Goal: Transaction & Acquisition: Book appointment/travel/reservation

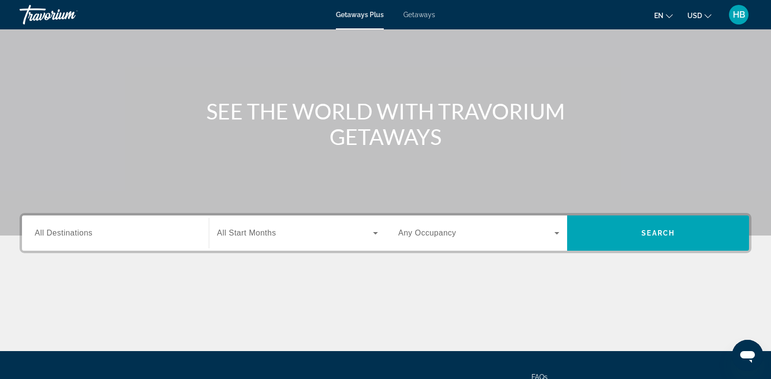
click at [66, 229] on span "All Destinations" at bounding box center [64, 232] width 58 height 8
click at [66, 229] on input "Destination All Destinations" at bounding box center [115, 233] width 161 height 12
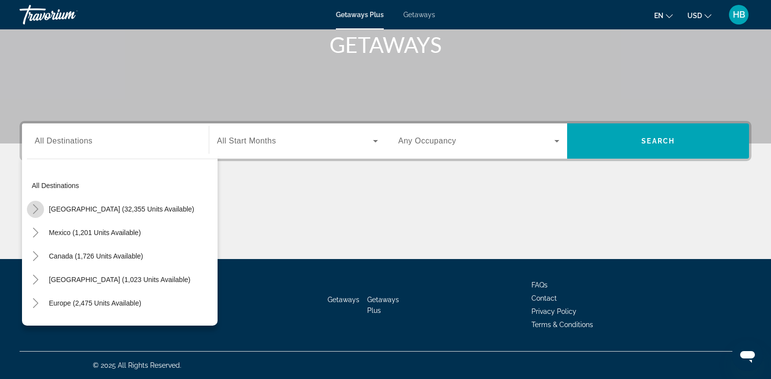
click at [34, 205] on icon "Toggle United States (32,355 units available)" at bounding box center [35, 209] width 5 height 10
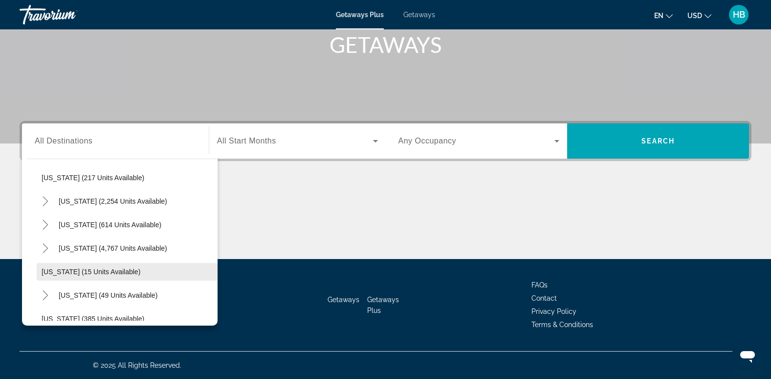
scroll to position [79, 0]
click at [45, 247] on icon "Toggle Florida (4,767 units available)" at bounding box center [46, 248] width 10 height 10
click at [99, 268] on span "[GEOGRAPHIC_DATA] (6,430 units available)" at bounding box center [121, 271] width 141 height 8
type input "**********"
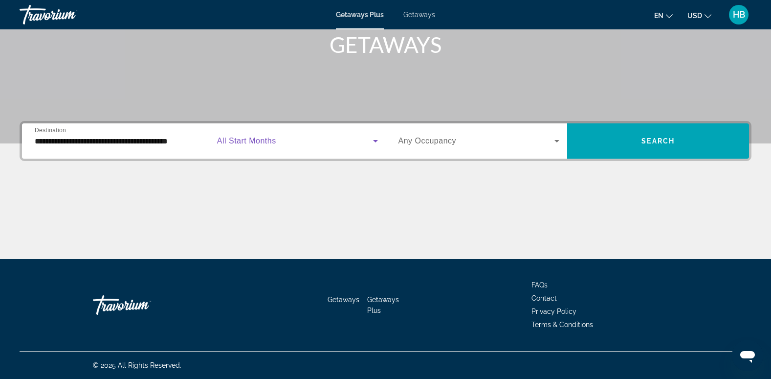
click at [282, 135] on span "Search widget" at bounding box center [295, 141] width 156 height 12
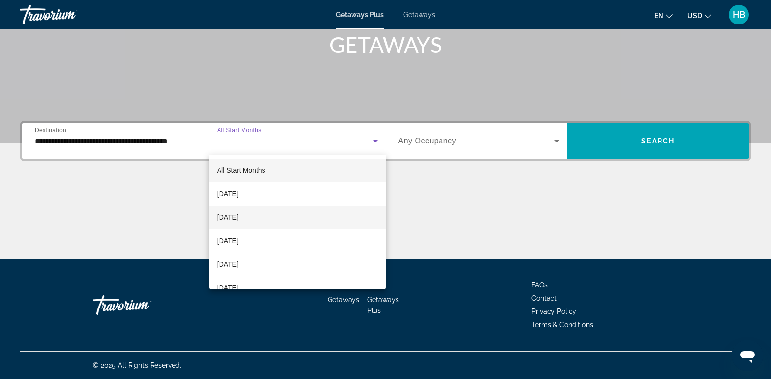
click at [239, 218] on span "[DATE]" at bounding box center [228, 217] width 22 height 12
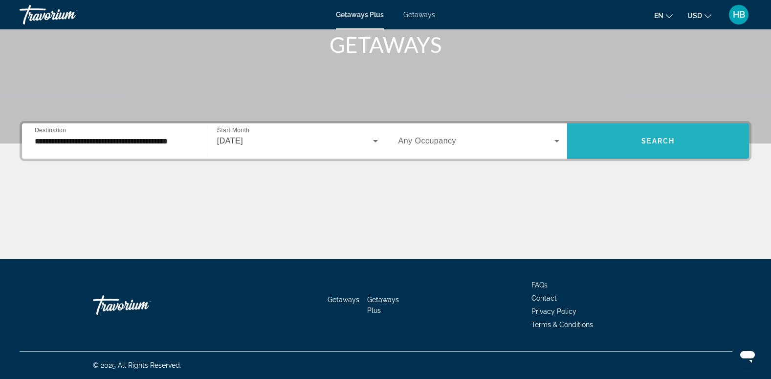
click at [676, 139] on span "Search widget" at bounding box center [658, 140] width 182 height 23
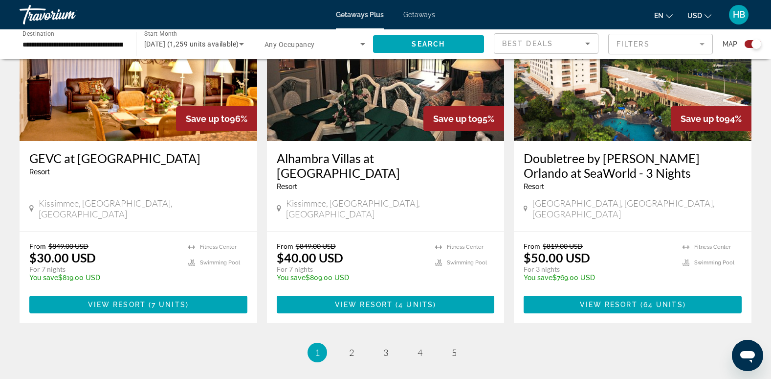
scroll to position [1516, 0]
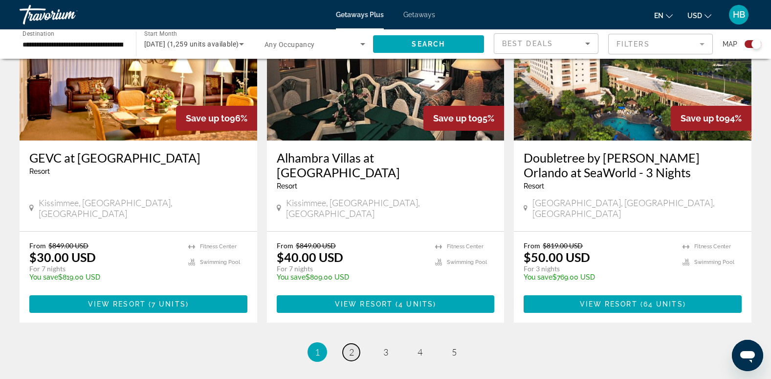
click at [347, 343] on link "page 2" at bounding box center [351, 351] width 17 height 17
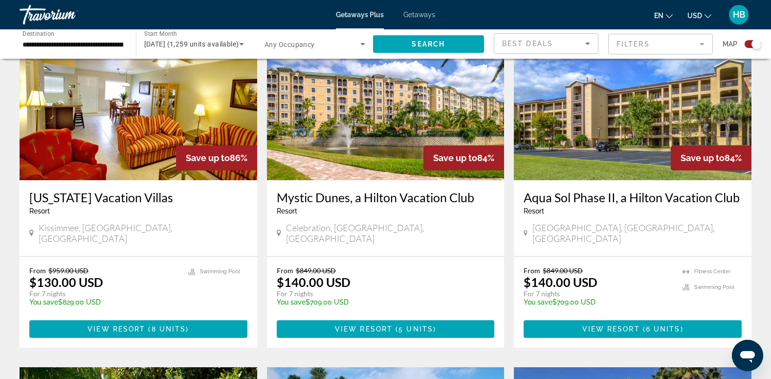
scroll to position [744, 0]
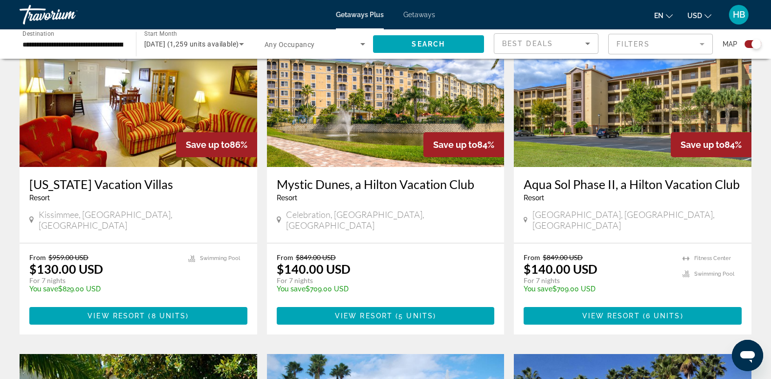
click at [390, 113] on img "Main content" at bounding box center [386, 88] width 238 height 157
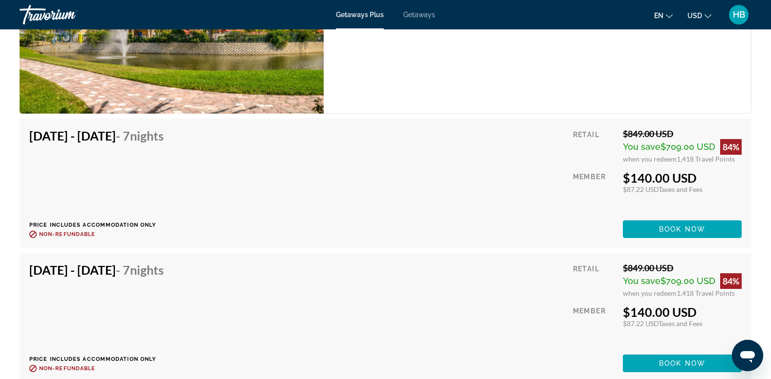
scroll to position [1641, 0]
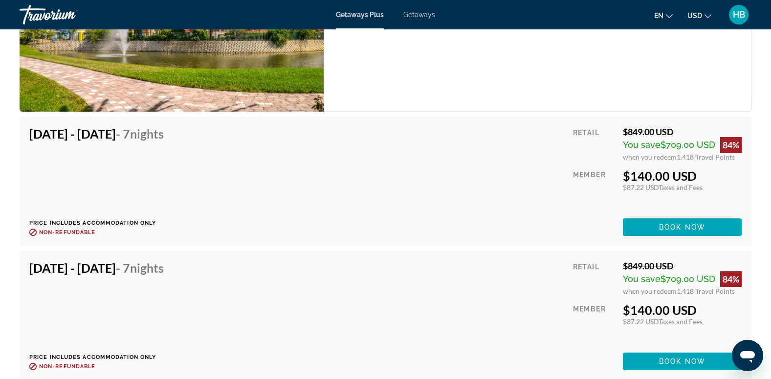
click at [591, 222] on div "Main content" at bounding box center [594, 227] width 43 height 18
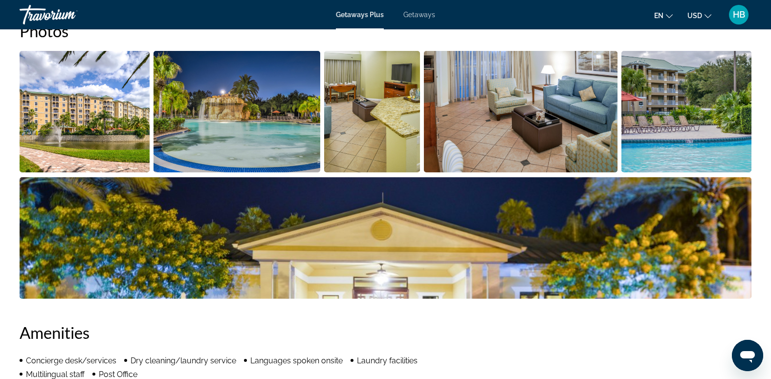
scroll to position [409, 0]
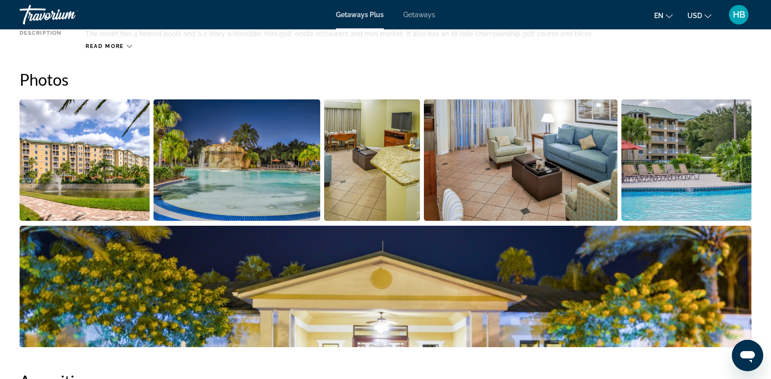
click at [420, 14] on span "Getaways" at bounding box center [420, 15] width 32 height 8
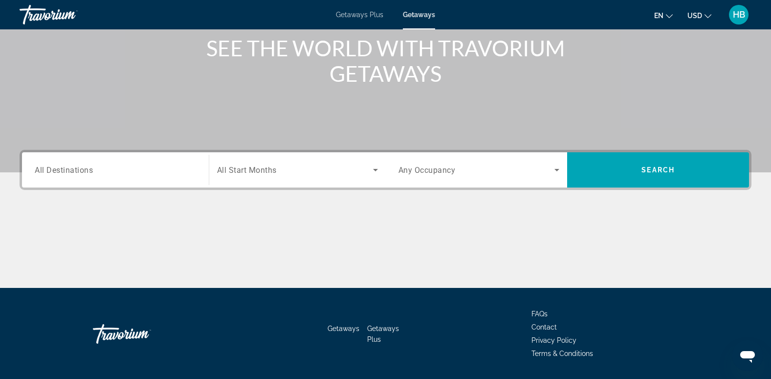
click at [55, 159] on div "Search widget" at bounding box center [115, 170] width 161 height 28
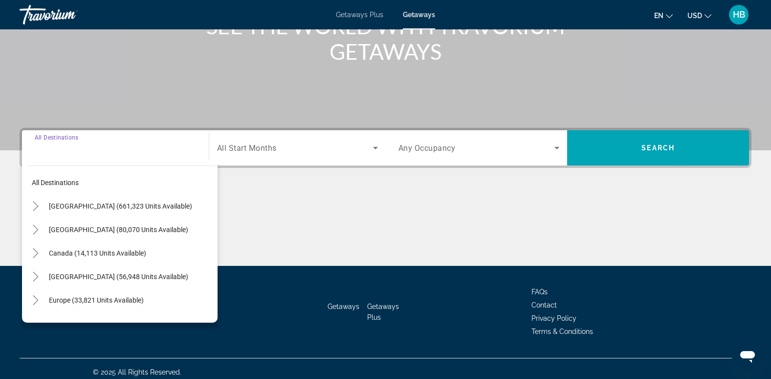
scroll to position [150, 0]
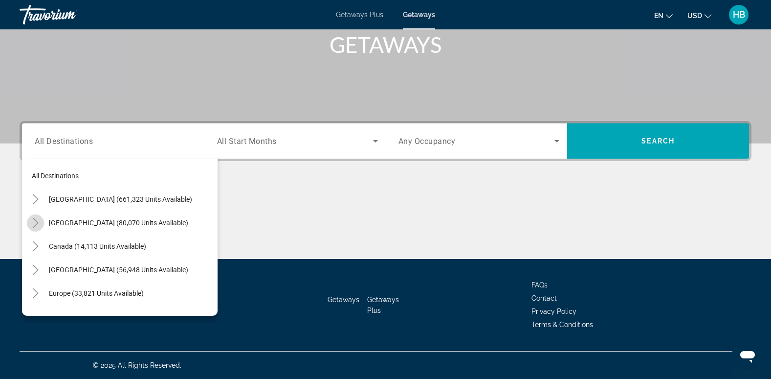
click at [35, 219] on icon "Toggle Mexico (80,070 units available)" at bounding box center [36, 223] width 10 height 10
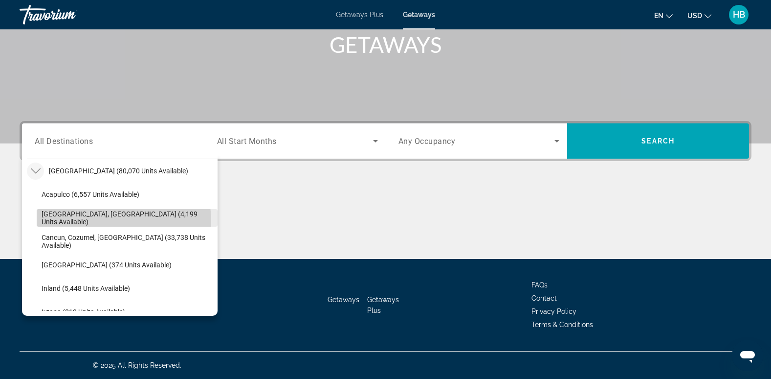
click at [114, 221] on span "[GEOGRAPHIC_DATA], [GEOGRAPHIC_DATA] (4,199 units available)" at bounding box center [127, 218] width 171 height 16
type input "**********"
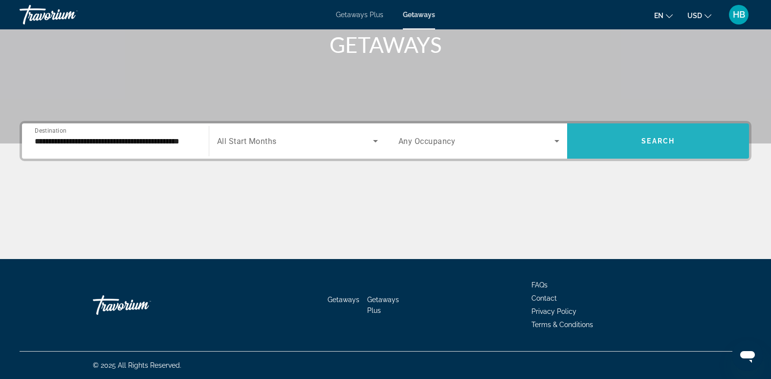
click at [678, 139] on span "Search widget" at bounding box center [658, 140] width 182 height 23
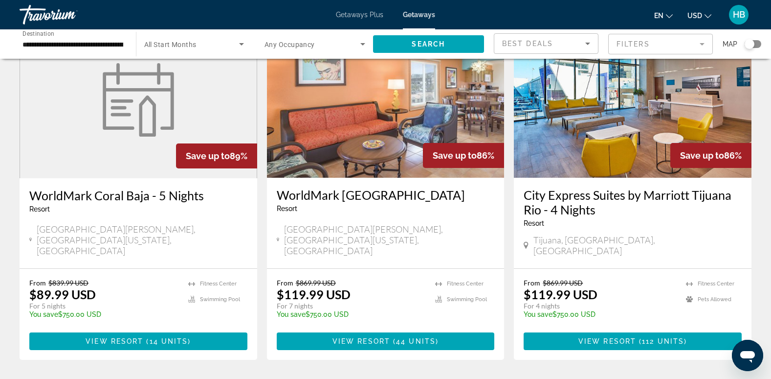
scroll to position [1183, 0]
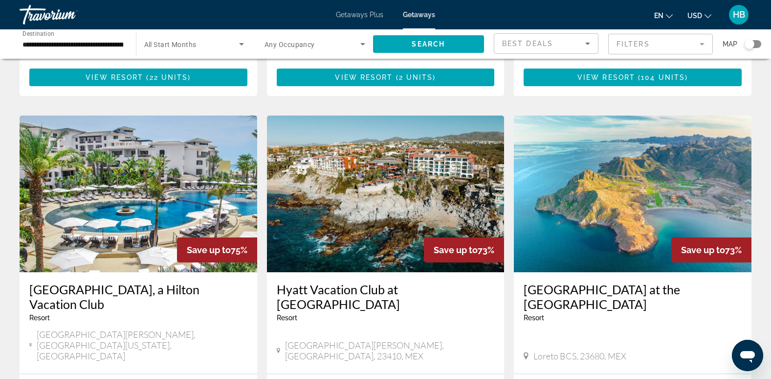
scroll to position [709, 0]
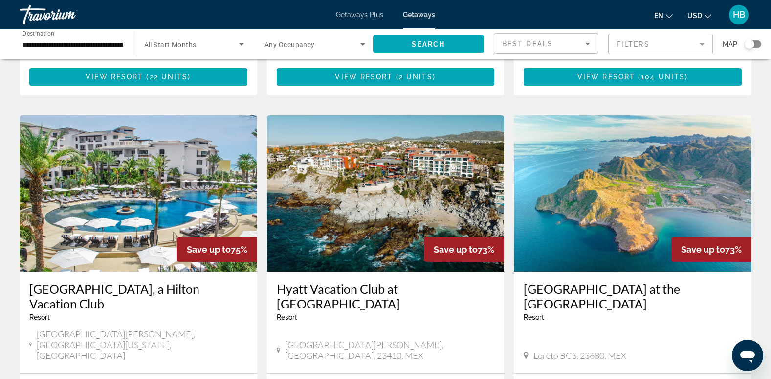
click at [145, 142] on img "Main content" at bounding box center [139, 193] width 238 height 157
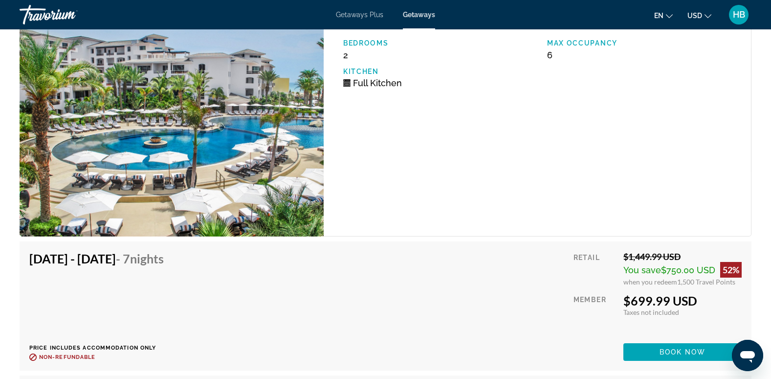
scroll to position [7036, 0]
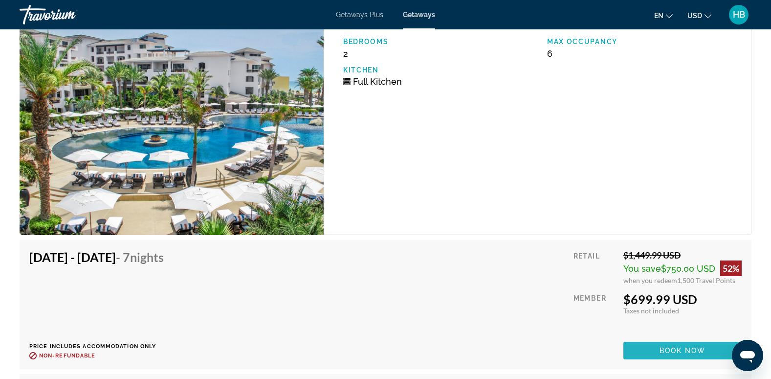
click at [667, 351] on span "Book now" at bounding box center [683, 350] width 46 height 8
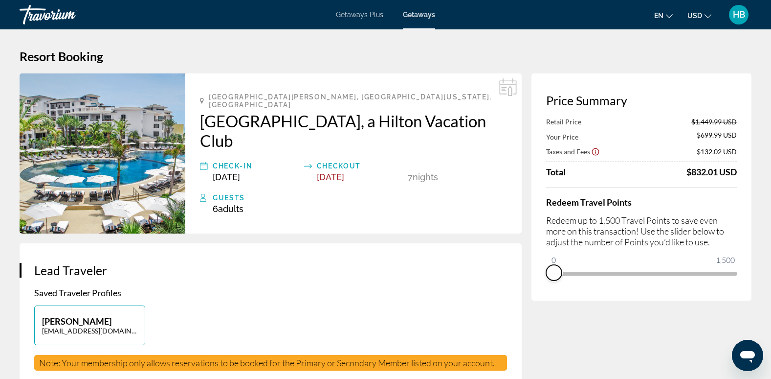
drag, startPoint x: 727, startPoint y: 287, endPoint x: 529, endPoint y: 284, distance: 198.6
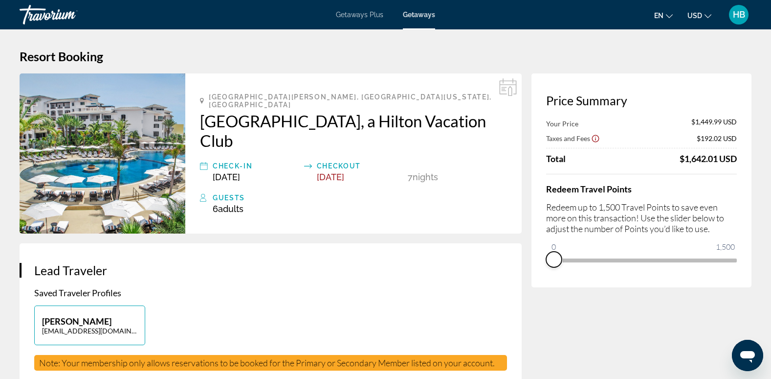
click at [551, 257] on span "ngx-slider" at bounding box center [554, 259] width 16 height 16
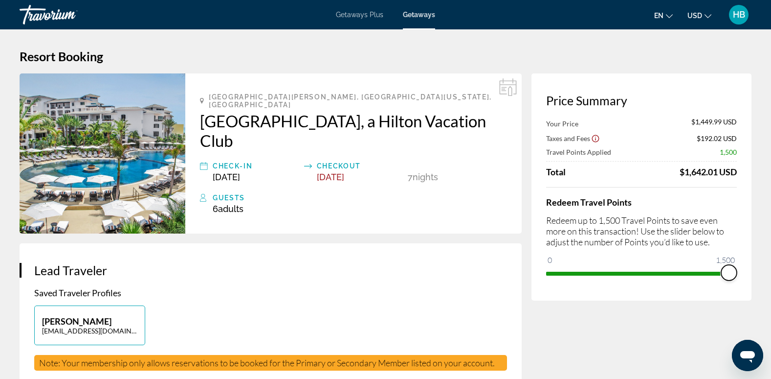
drag, startPoint x: 552, startPoint y: 261, endPoint x: 772, endPoint y: 242, distance: 220.9
click at [771, 242] on html "Skip to main content Getaways Plus Getaways en English Español Français Italian…" at bounding box center [385, 189] width 771 height 379
